Goal: Task Accomplishment & Management: Use online tool/utility

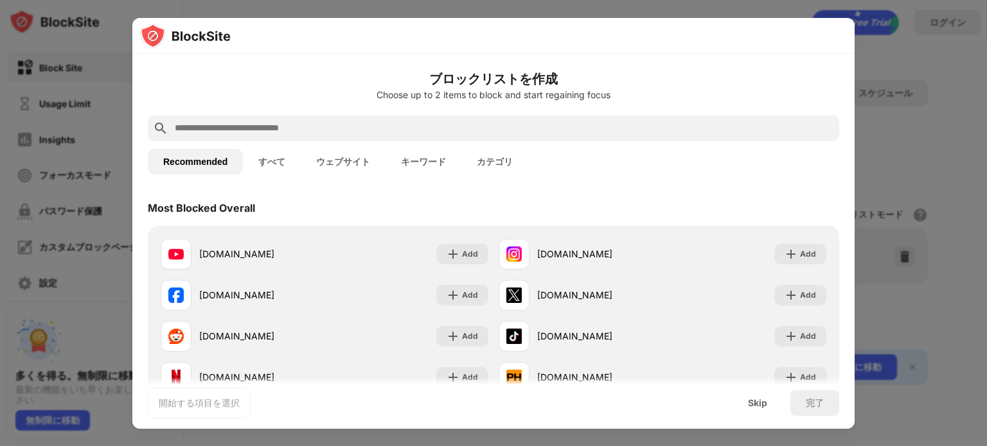
click at [315, 131] on input "text" at bounding box center [503, 128] width 660 height 15
paste input "**********"
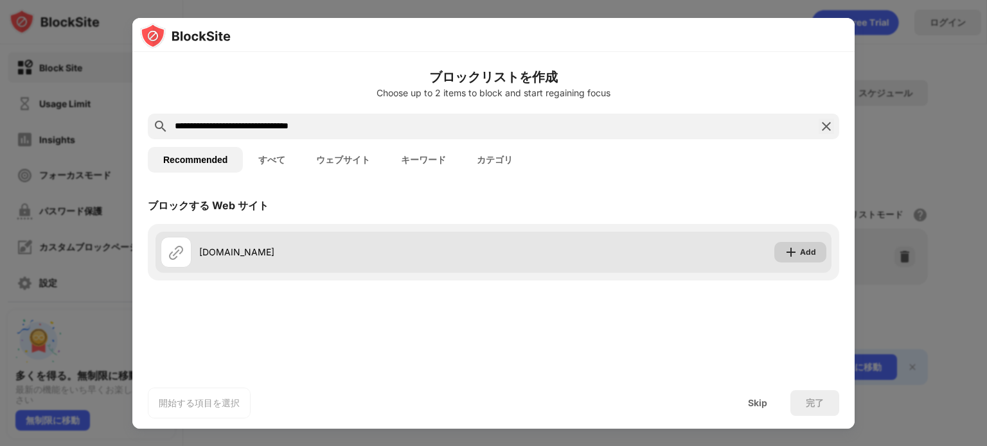
type input "**********"
click at [816, 253] on div "Add" at bounding box center [800, 252] width 52 height 21
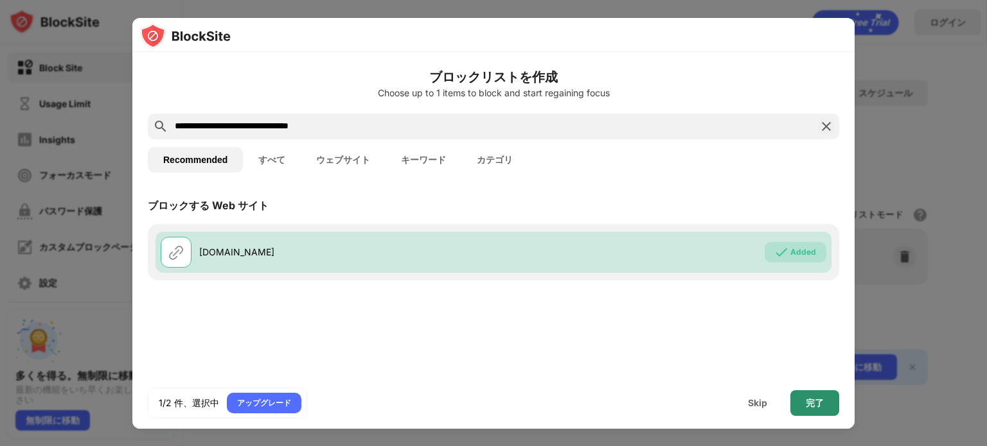
click at [809, 405] on div "完了" at bounding box center [815, 403] width 18 height 10
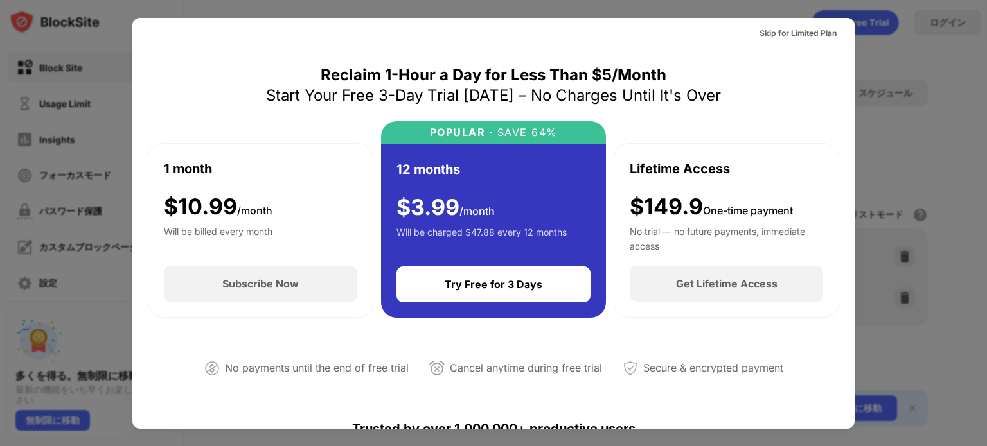
click at [928, 75] on div at bounding box center [493, 223] width 987 height 446
click at [791, 33] on div "Skip for Limited Plan" at bounding box center [797, 33] width 77 height 13
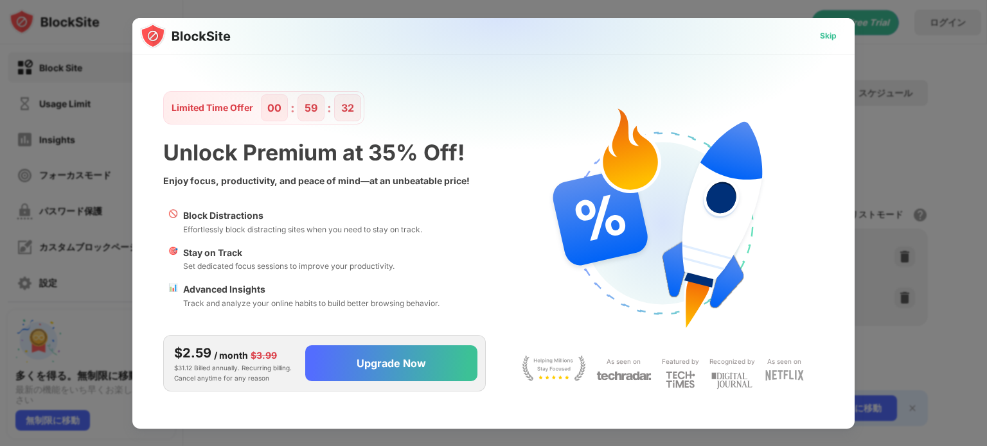
click at [823, 38] on div "Skip" at bounding box center [828, 36] width 17 height 13
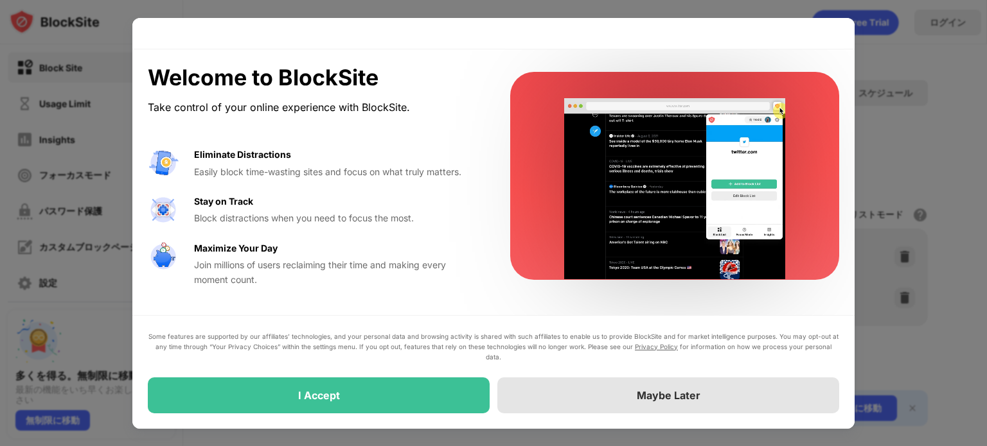
click at [512, 392] on div "Maybe Later" at bounding box center [668, 396] width 342 height 36
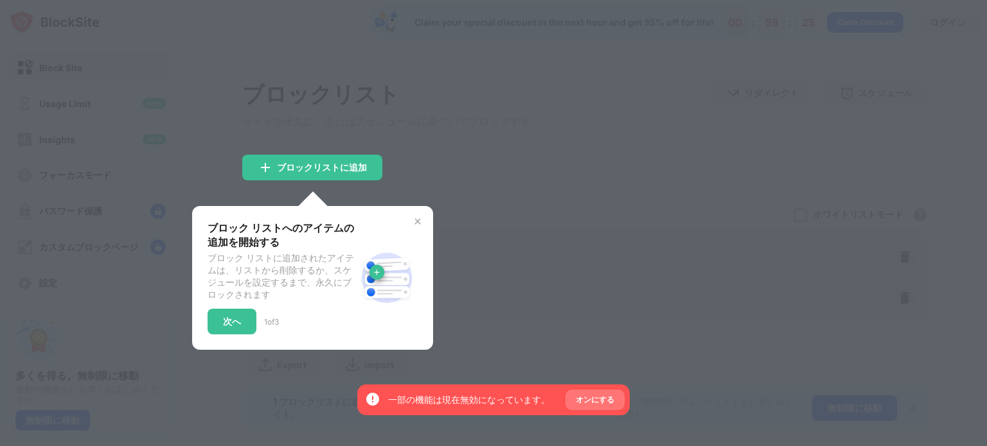
click at [588, 394] on div "オンにする" at bounding box center [595, 400] width 39 height 13
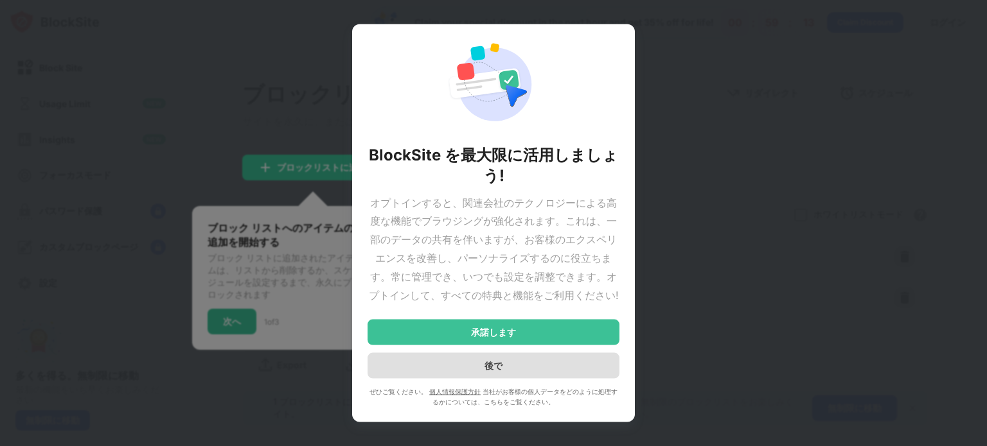
click at [534, 367] on div "後で" at bounding box center [493, 366] width 252 height 26
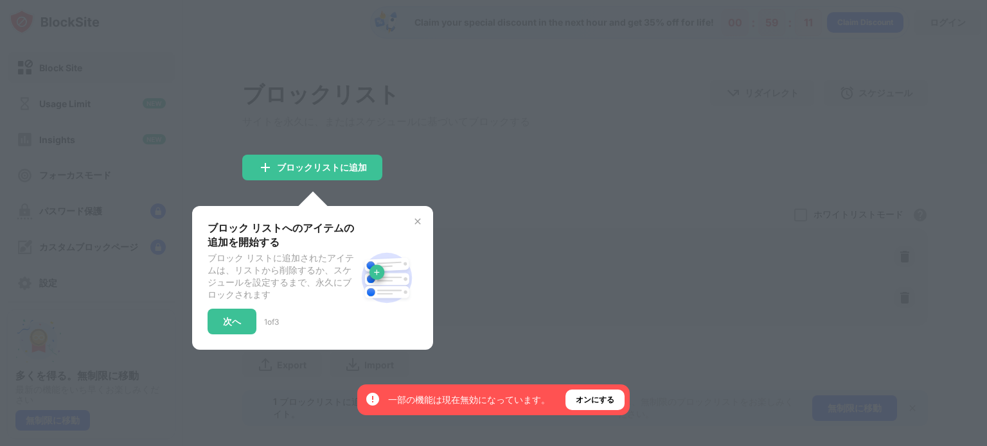
click at [438, 118] on div at bounding box center [493, 223] width 987 height 446
click at [232, 327] on div "次へ" at bounding box center [232, 322] width 18 height 10
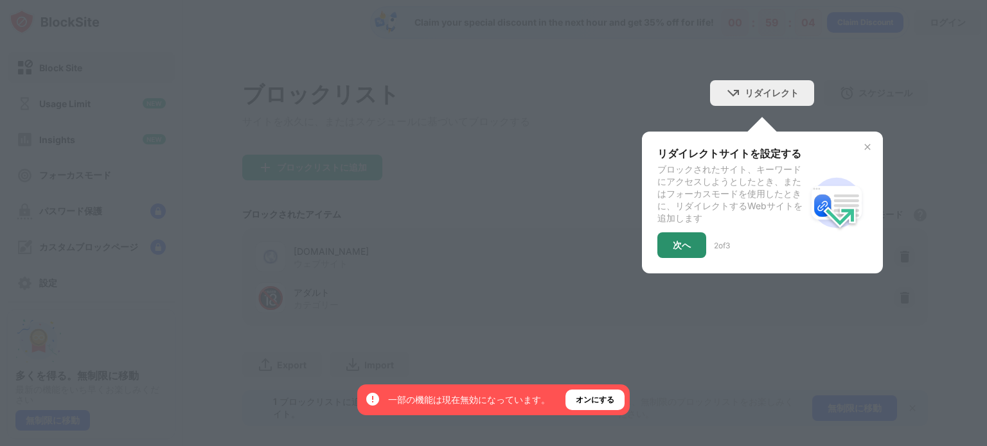
click at [682, 249] on div "次へ" at bounding box center [681, 246] width 49 height 26
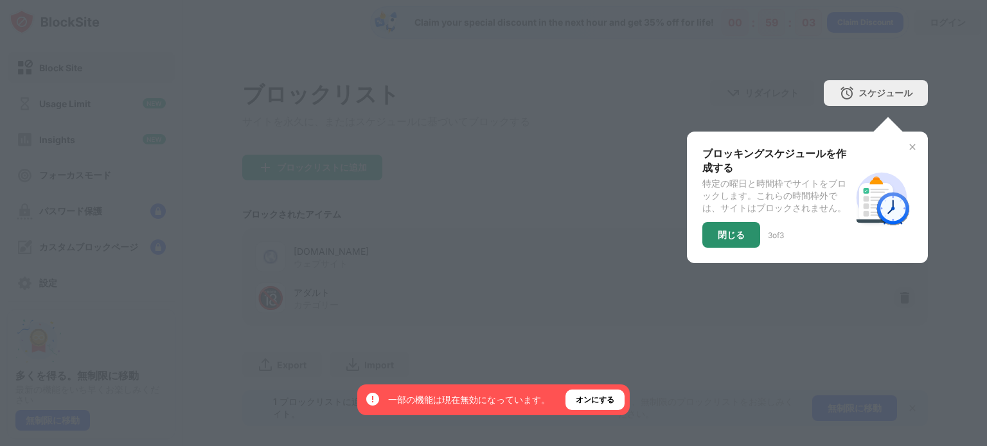
click at [722, 240] on div "閉じる" at bounding box center [731, 235] width 27 height 10
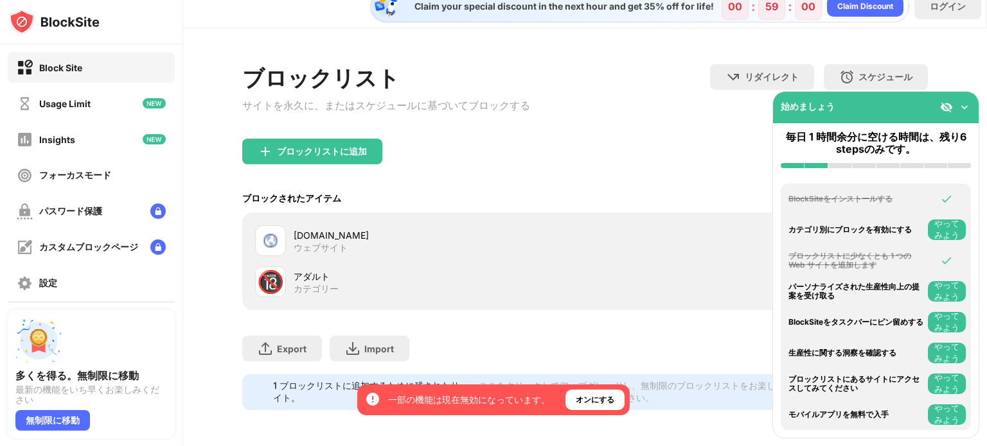
scroll to position [31, 0]
click at [964, 103] on img at bounding box center [964, 107] width 13 height 13
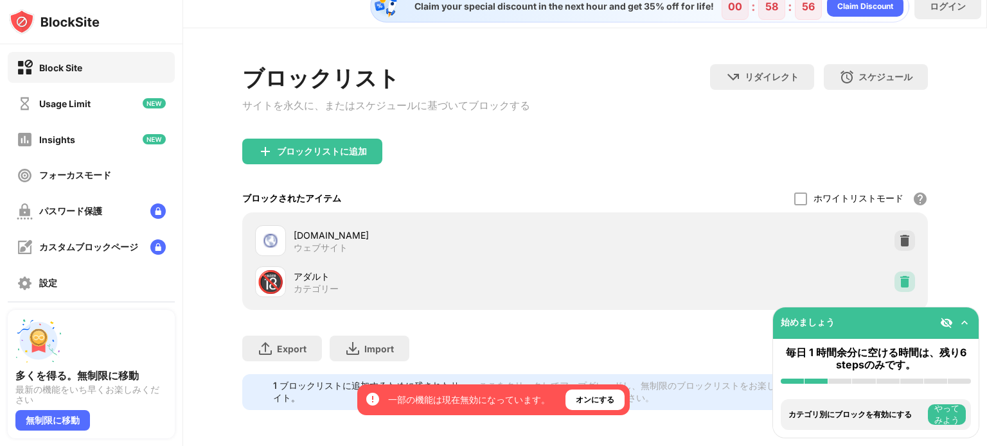
click at [898, 276] on img at bounding box center [904, 282] width 13 height 13
